Goal: Task Accomplishment & Management: Manage account settings

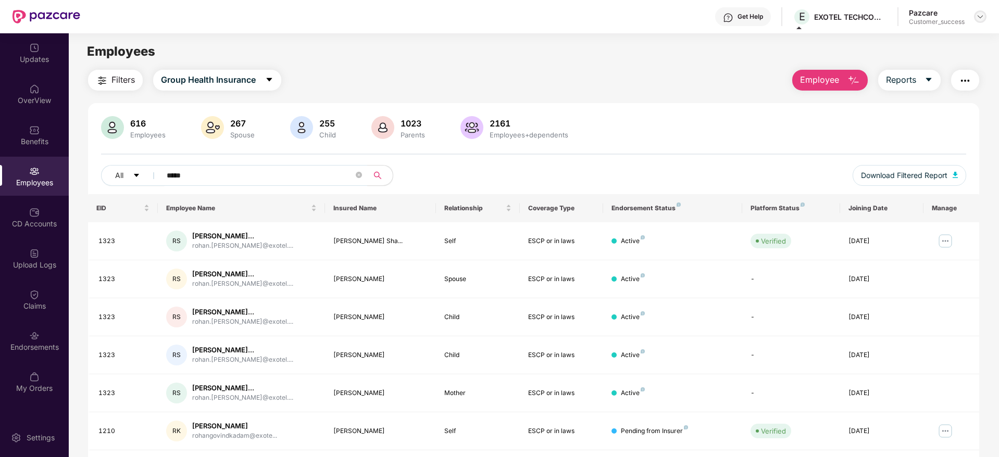
click at [983, 16] on img at bounding box center [980, 17] width 8 height 8
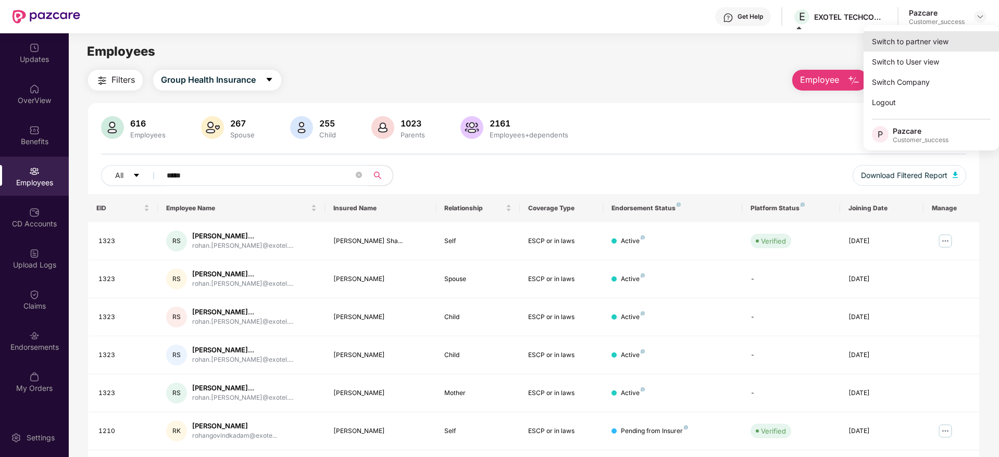
click at [942, 41] on div "Switch to partner view" at bounding box center [931, 41] width 135 height 20
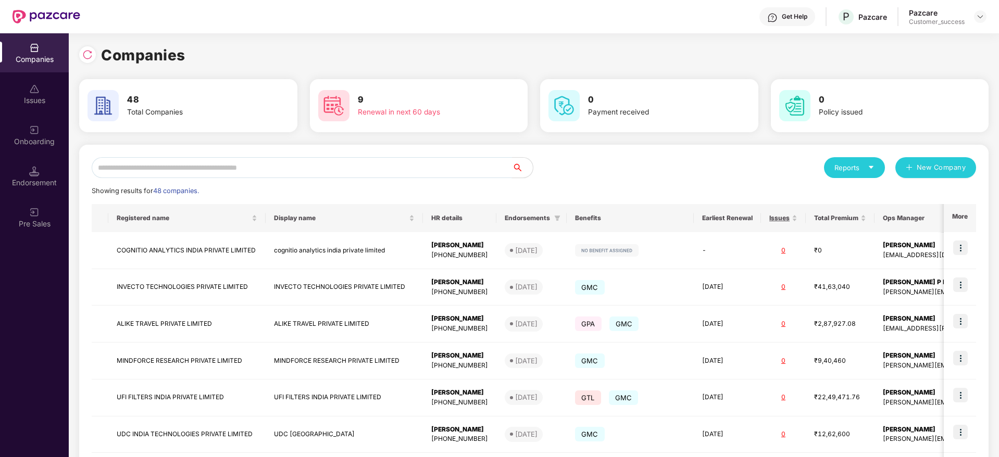
click at [164, 160] on input "text" at bounding box center [302, 167] width 420 height 21
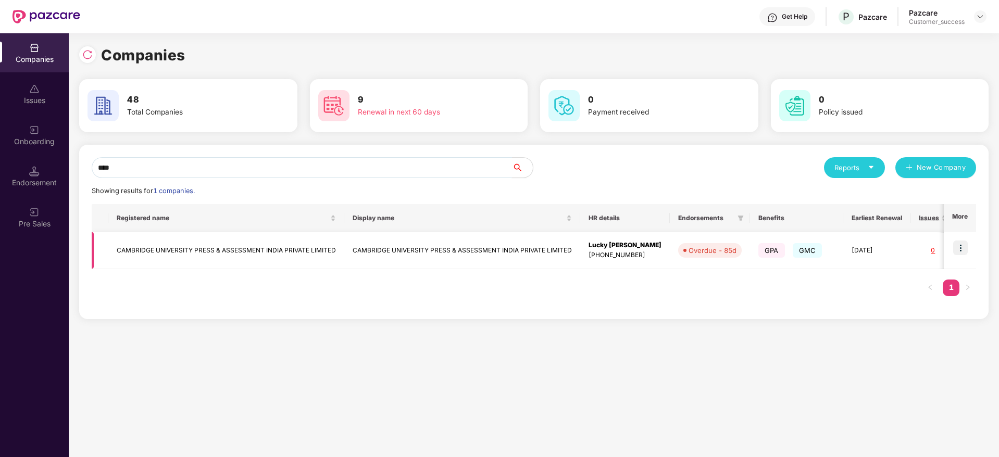
type input "****"
click at [959, 252] on img at bounding box center [960, 248] width 15 height 15
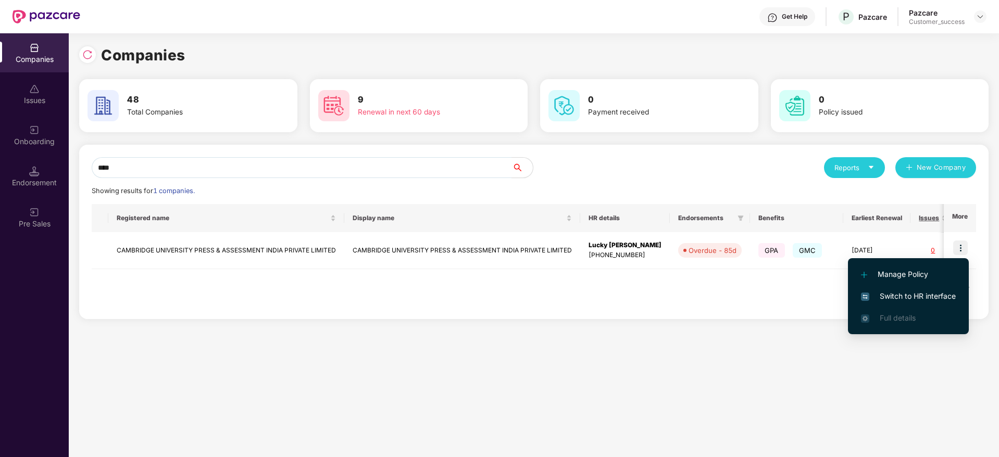
click at [897, 302] on li "Switch to HR interface" at bounding box center [908, 297] width 121 height 22
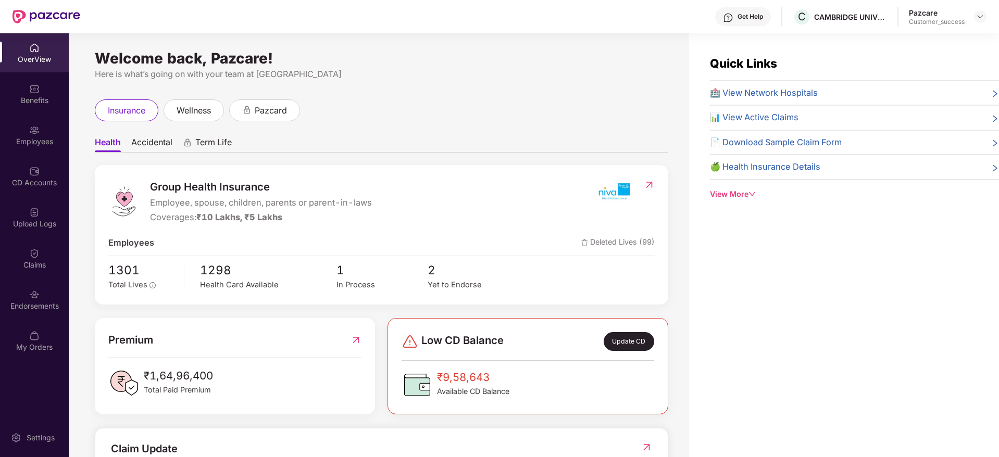
click at [32, 144] on div "Employees" at bounding box center [34, 142] width 69 height 10
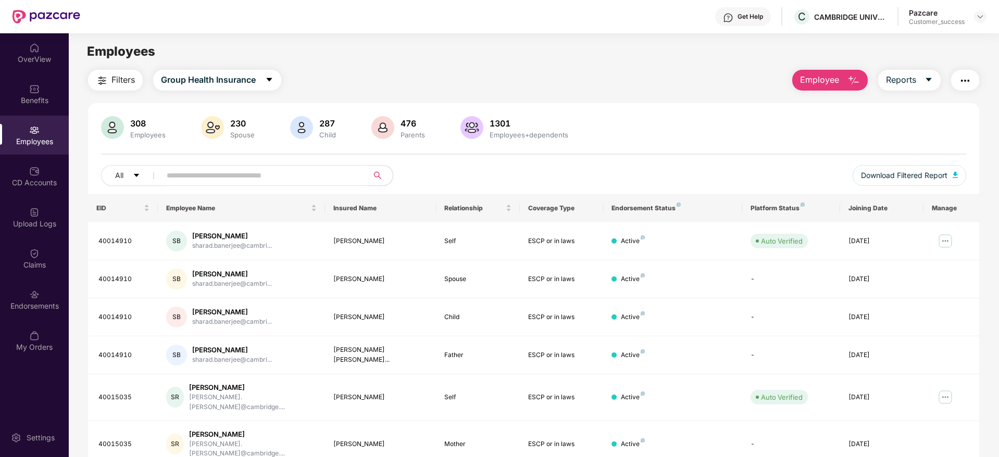
click at [187, 182] on input "text" at bounding box center [260, 176] width 187 height 16
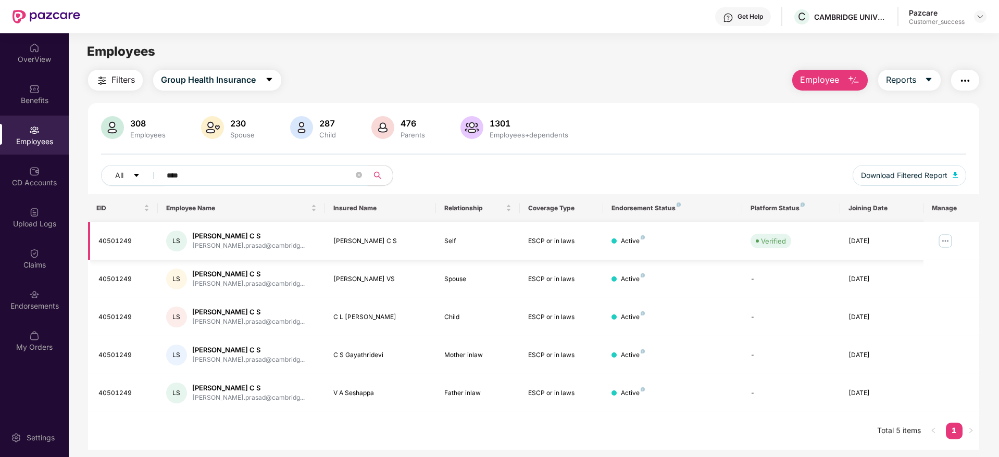
type input "****"
click at [948, 242] on img at bounding box center [945, 241] width 17 height 17
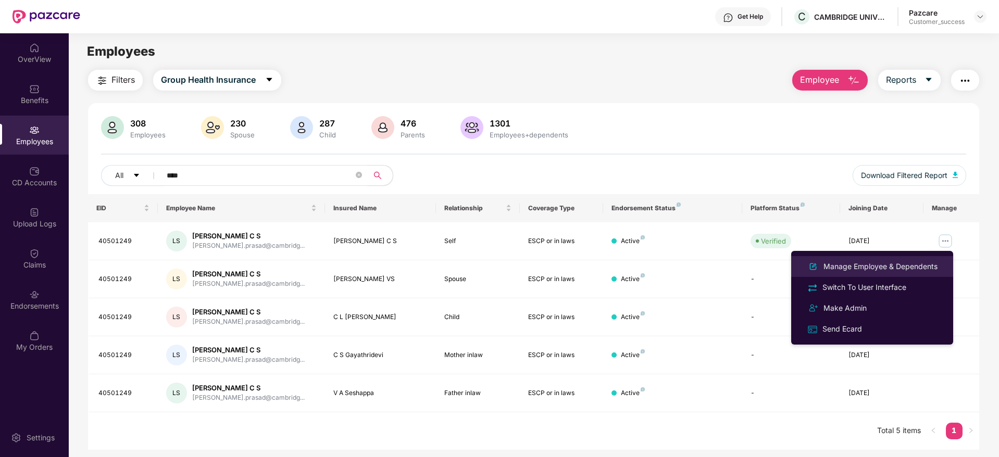
click at [884, 268] on div "Manage Employee & Dependents" at bounding box center [881, 266] width 118 height 11
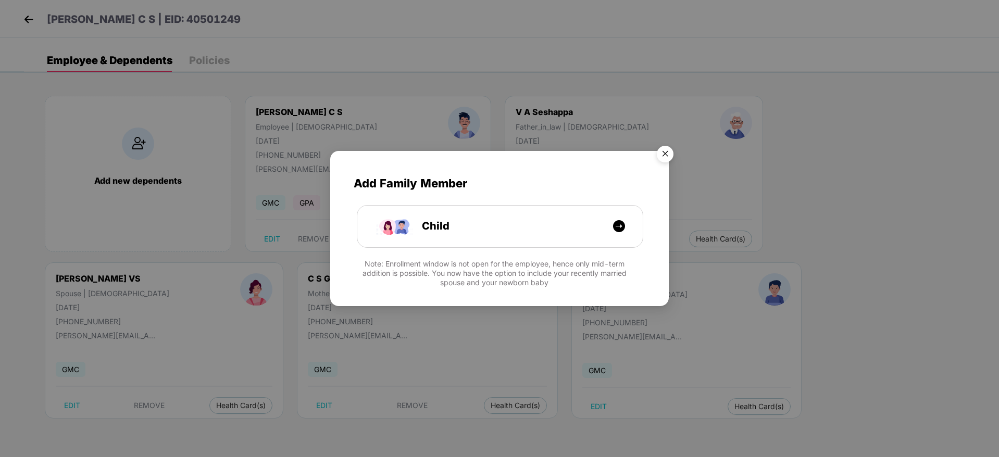
click at [668, 157] on img "Close" at bounding box center [665, 155] width 29 height 29
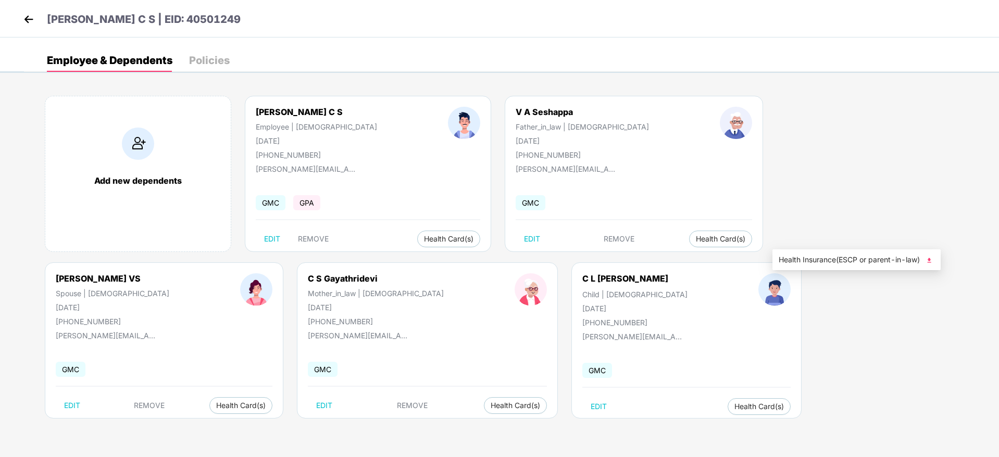
click at [805, 257] on span "Health Insurance(ESCP or parent-in-law)" at bounding box center [857, 259] width 156 height 11
click at [21, 19] on img at bounding box center [29, 19] width 16 height 16
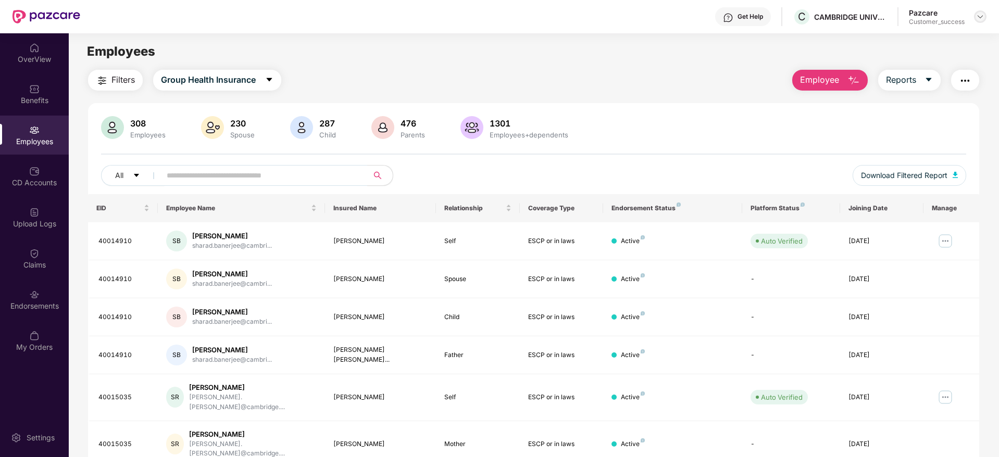
click at [981, 18] on img at bounding box center [980, 17] width 8 height 8
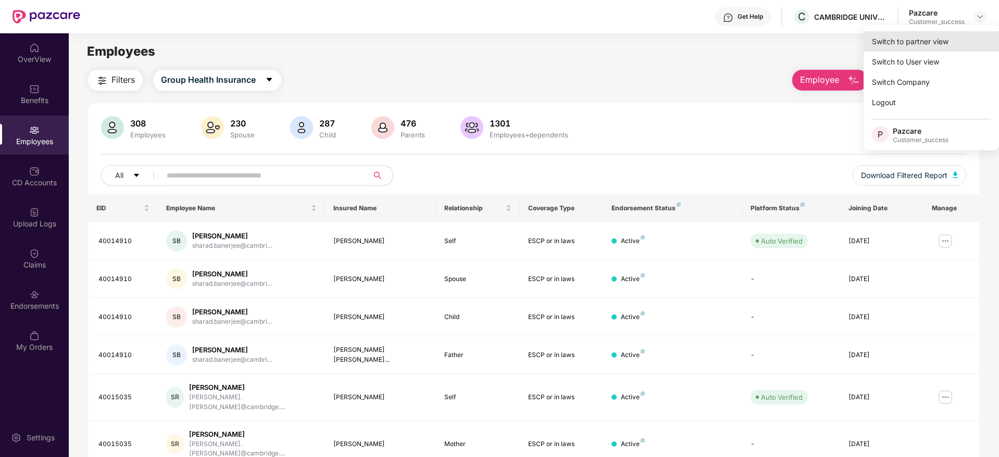
click at [919, 36] on div "Switch to partner view" at bounding box center [931, 41] width 135 height 20
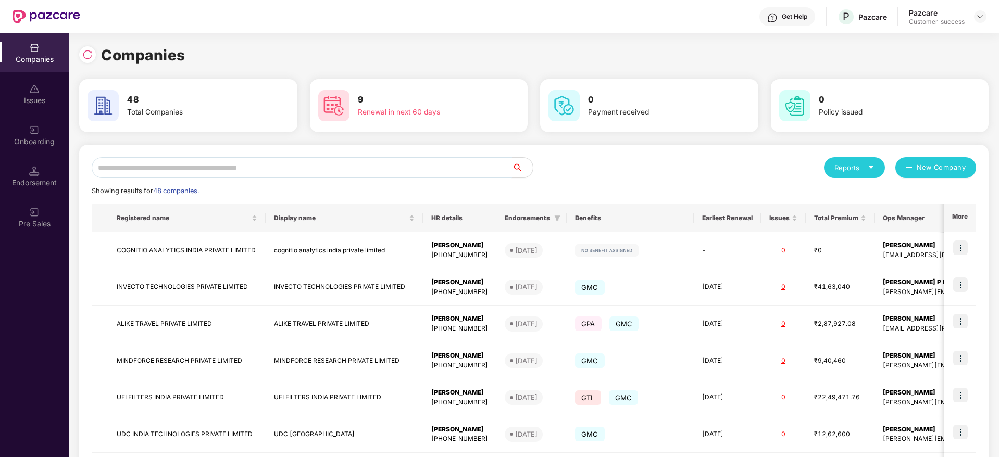
click at [193, 170] on input "text" at bounding box center [302, 167] width 420 height 21
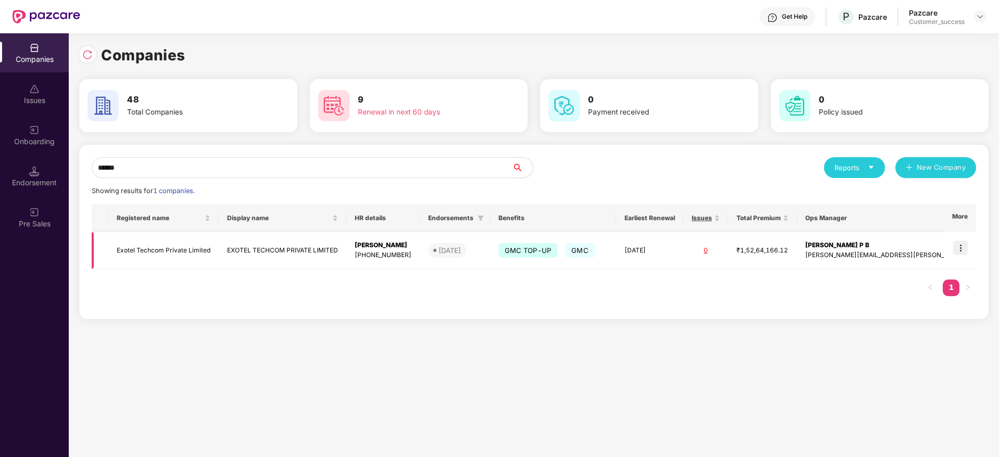
type input "******"
click at [959, 253] on img at bounding box center [960, 248] width 15 height 15
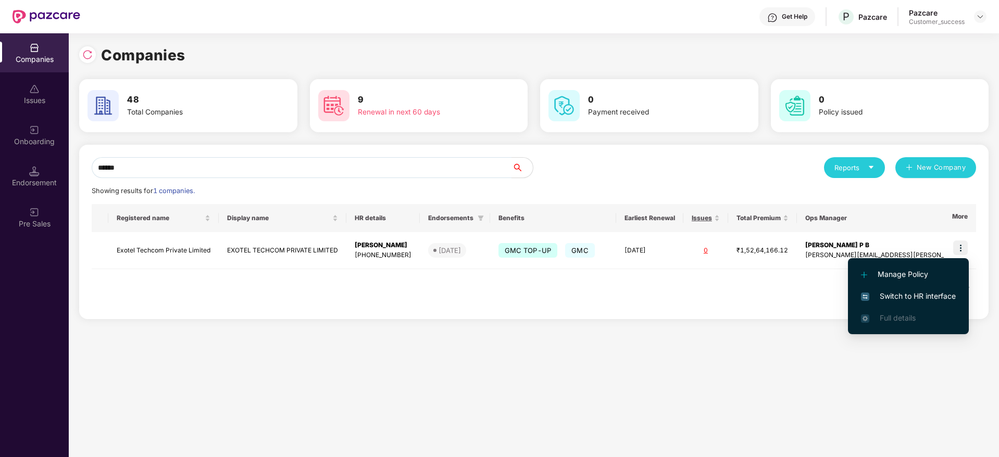
click at [901, 291] on span "Switch to HR interface" at bounding box center [908, 296] width 95 height 11
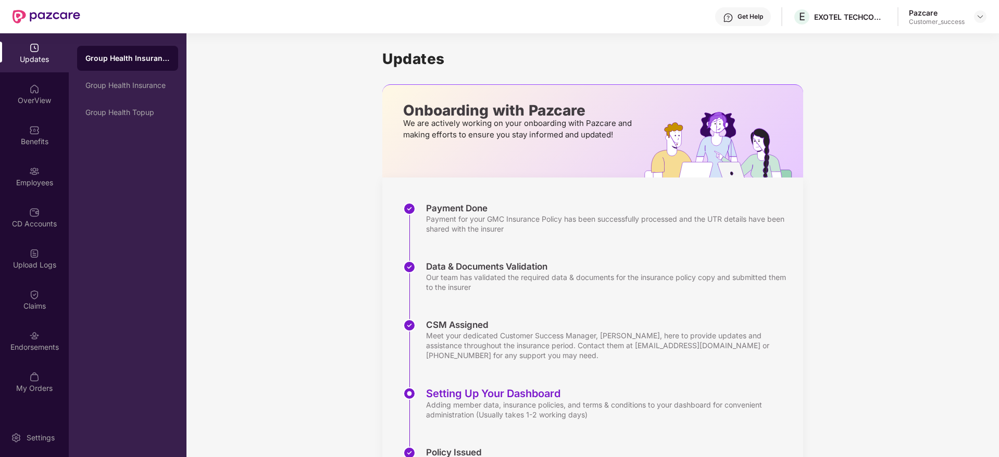
click at [30, 174] on img at bounding box center [34, 171] width 10 height 10
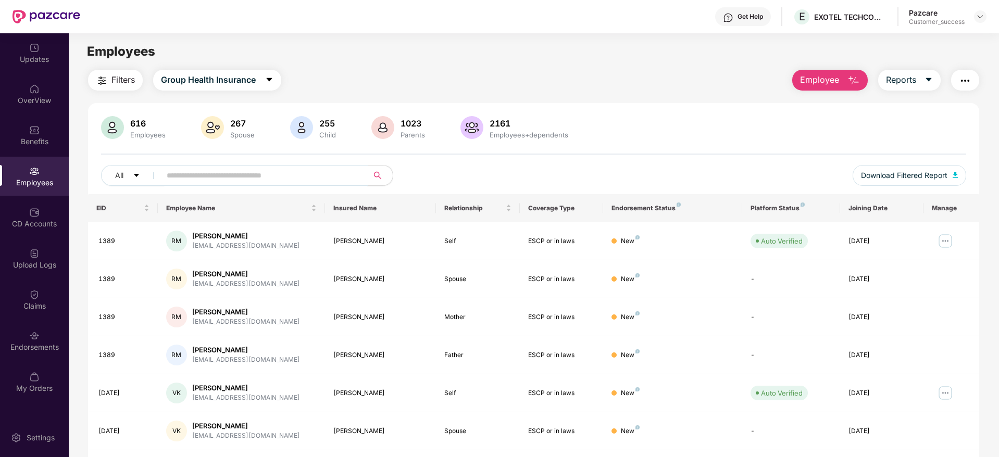
click at [287, 177] on input "text" at bounding box center [260, 176] width 187 height 16
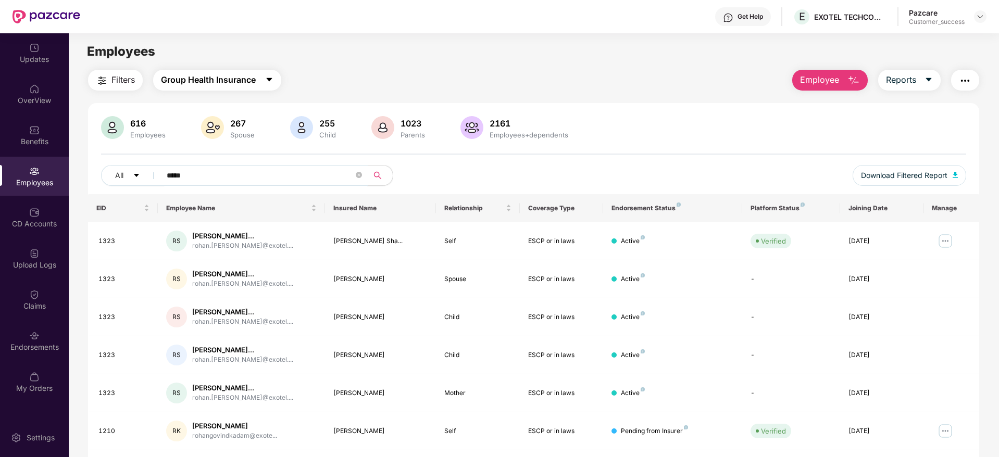
type input "*****"
click at [237, 75] on span "Group Health Insurance" at bounding box center [208, 79] width 95 height 13
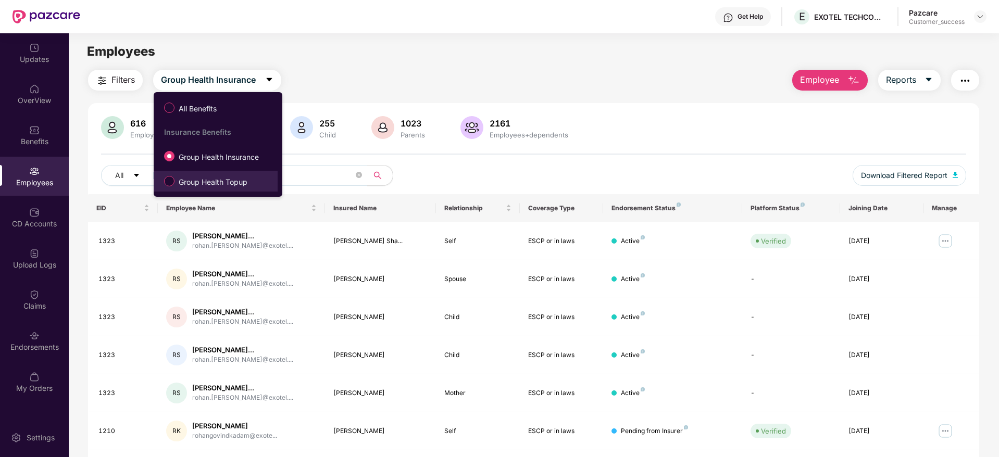
click at [201, 180] on span "Group Health Topup" at bounding box center [213, 182] width 77 height 11
